Goal: Task Accomplishment & Management: Use online tool/utility

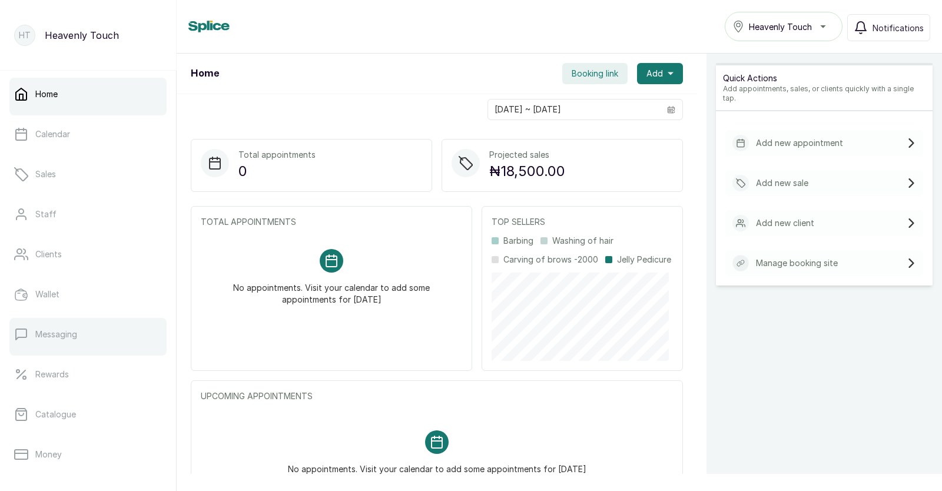
drag, startPoint x: 0, startPoint y: 0, endPoint x: 68, endPoint y: 343, distance: 349.4
click at [654, 70] on button "Add" at bounding box center [660, 73] width 46 height 21
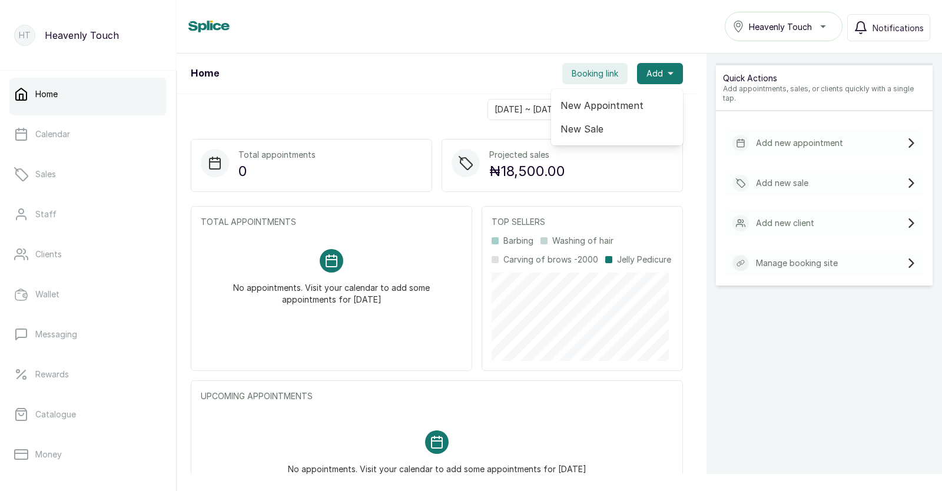
click at [561, 123] on span "New Sale" at bounding box center [617, 129] width 113 height 14
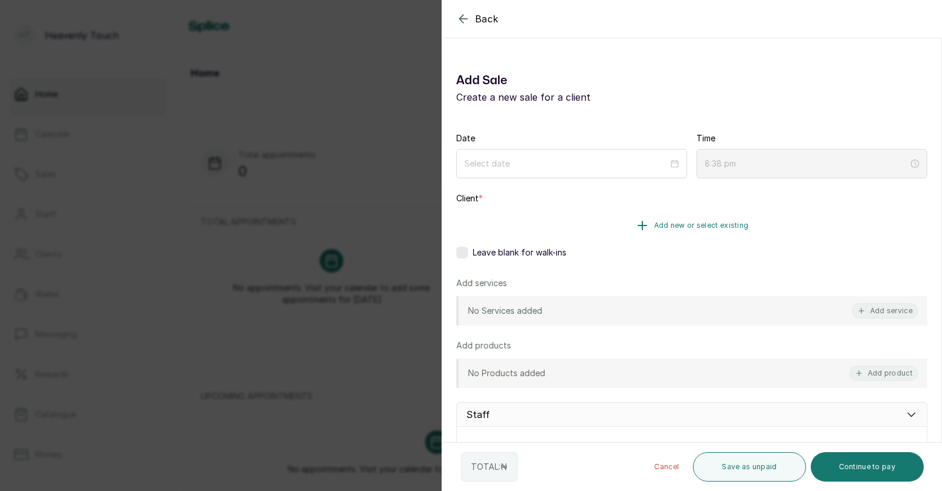
click at [704, 230] on span "Add new or select existing" at bounding box center [701, 225] width 95 height 9
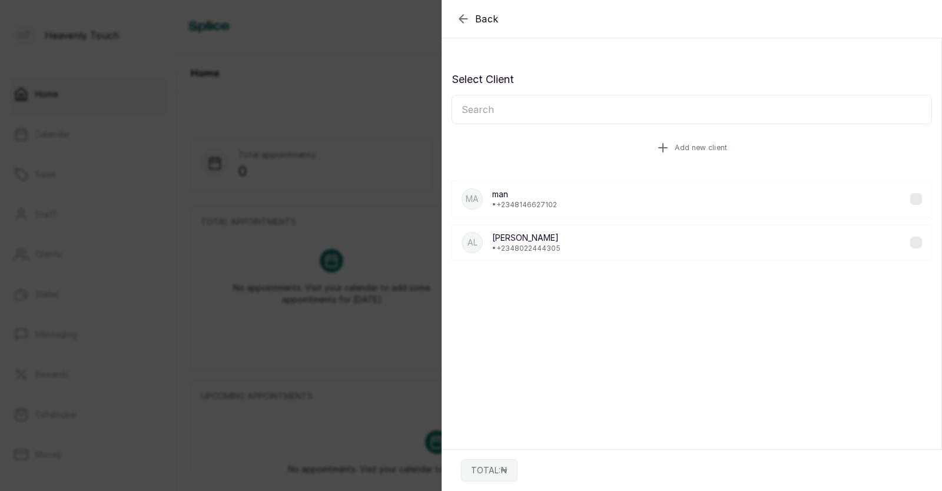
click at [656, 138] on button "Add new client" at bounding box center [692, 147] width 481 height 33
